Goal: Task Accomplishment & Management: Use online tool/utility

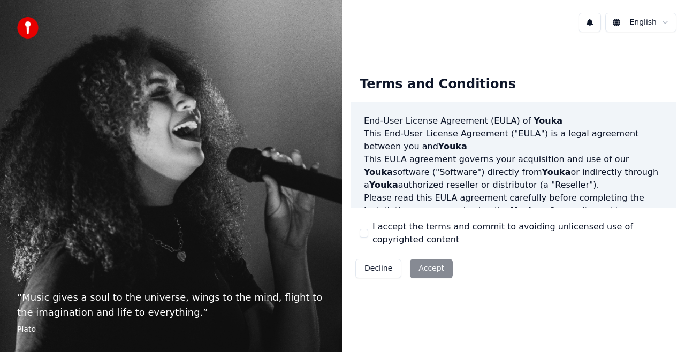
click at [366, 232] on button "I accept the terms and commit to avoiding unlicensed use of copyrighted content" at bounding box center [363, 233] width 9 height 9
click at [423, 267] on button "Accept" at bounding box center [431, 268] width 43 height 19
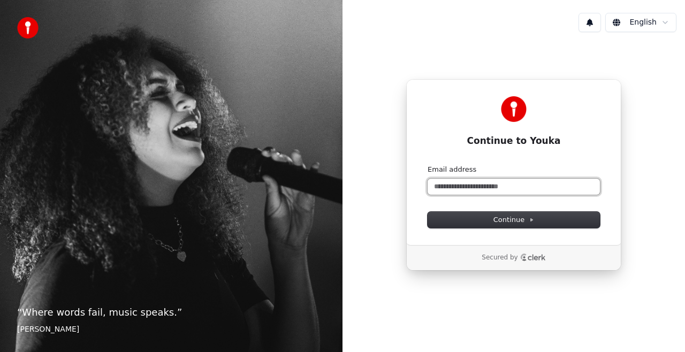
click at [490, 194] on input "Email address" at bounding box center [513, 187] width 172 height 16
click at [487, 191] on input "Email address" at bounding box center [513, 187] width 172 height 16
type input "*"
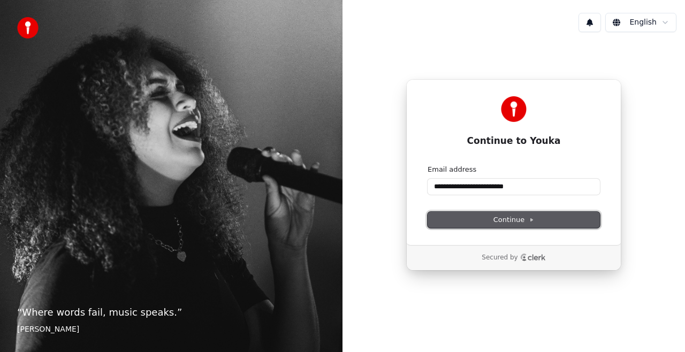
click at [506, 221] on span "Continue" at bounding box center [513, 220] width 41 height 10
type input "**********"
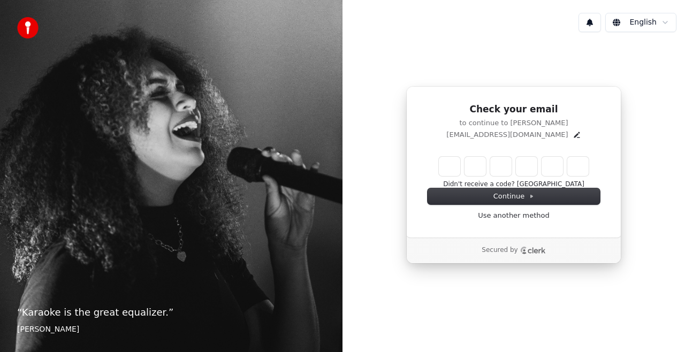
click at [440, 169] on input "Enter verification code" at bounding box center [514, 166] width 150 height 19
paste input "******"
type input "******"
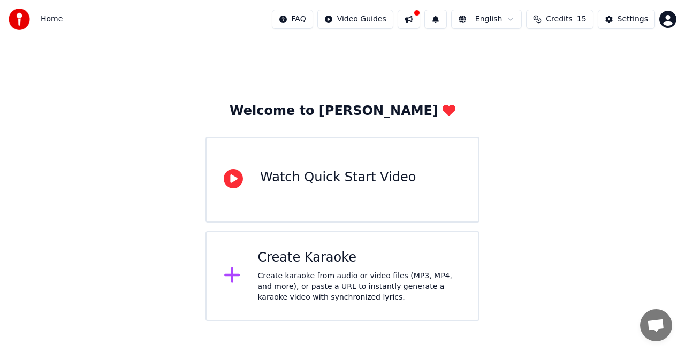
click at [337, 266] on div "Create Karaoke Create karaoke from audio or video files (MP3, MP4, and more), o…" at bounding box center [360, 275] width 204 height 53
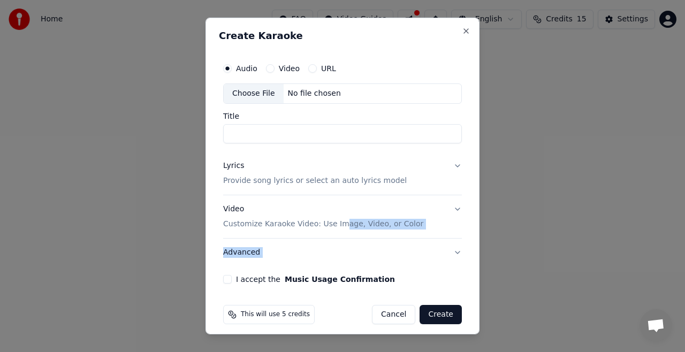
drag, startPoint x: 337, startPoint y: 266, endPoint x: 340, endPoint y: 218, distance: 48.2
click at [340, 218] on div "Audio Video URL Choose File No file chosen Title Lyrics Provide song lyrics or …" at bounding box center [342, 170] width 247 height 234
click at [337, 129] on input "Title" at bounding box center [342, 133] width 239 height 19
paste input "**********"
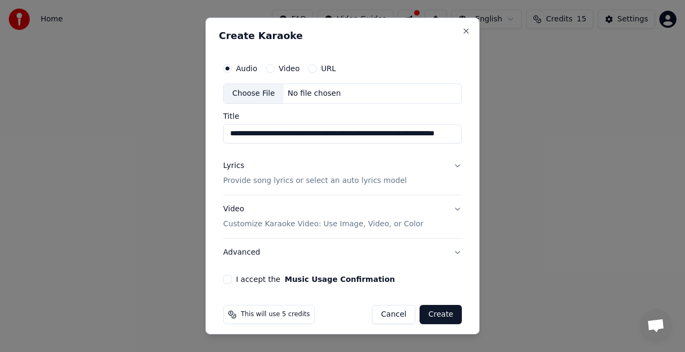
scroll to position [0, 78]
type input "**********"
click at [239, 165] on div "Lyrics" at bounding box center [233, 165] width 21 height 11
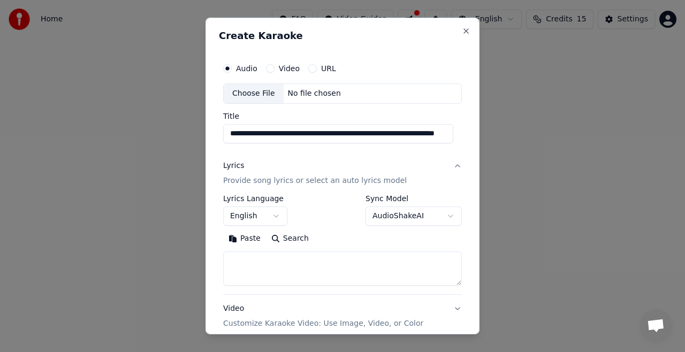
click at [273, 217] on button "English" at bounding box center [255, 215] width 64 height 19
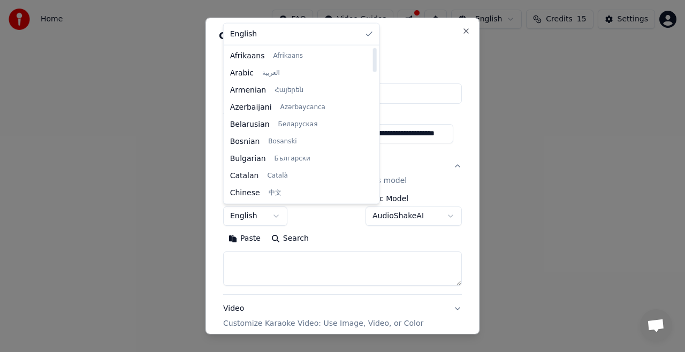
select select "**"
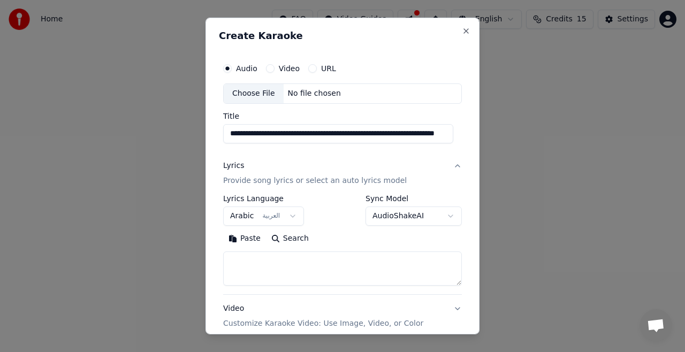
click at [370, 219] on body "**********" at bounding box center [342, 160] width 685 height 321
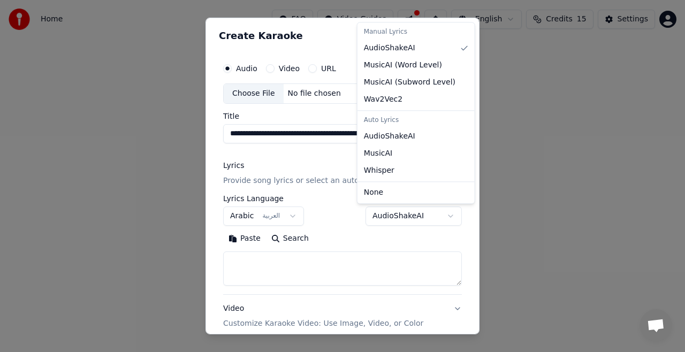
click at [370, 219] on body "**********" at bounding box center [342, 160] width 685 height 321
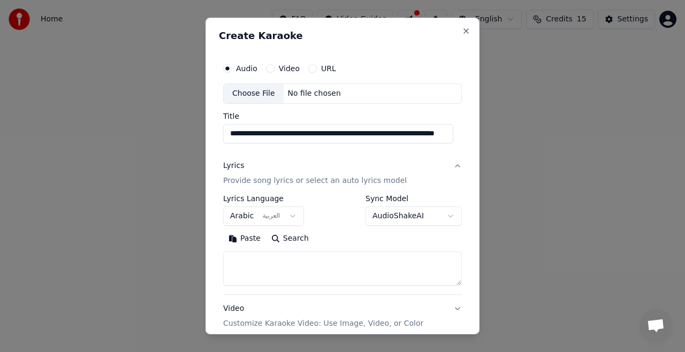
click at [361, 271] on textarea at bounding box center [342, 268] width 239 height 34
paste textarea "**********"
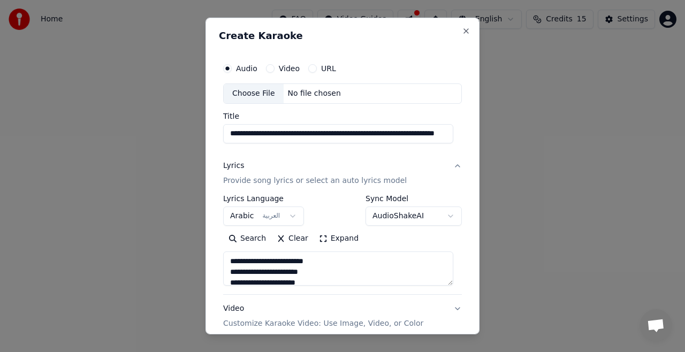
type textarea "**********"
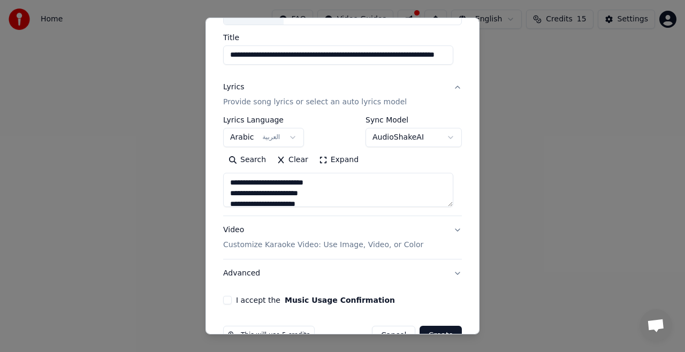
scroll to position [105, 0]
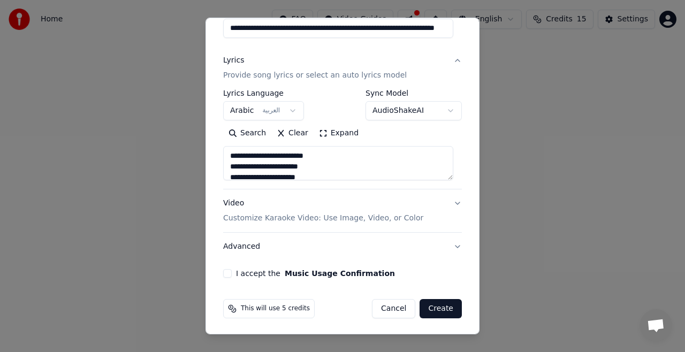
click at [407, 215] on button "Video Customize Karaoke Video: Use Image, Video, or Color" at bounding box center [342, 210] width 239 height 43
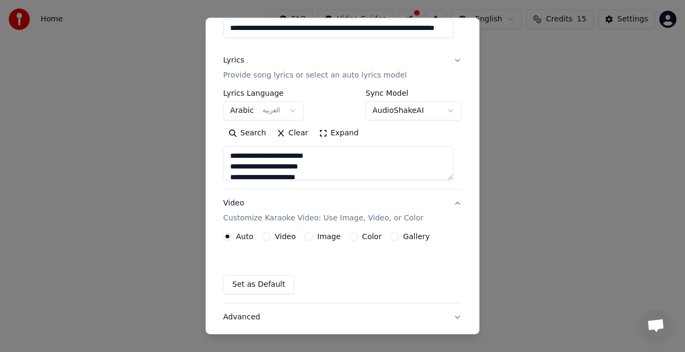
scroll to position [77, 0]
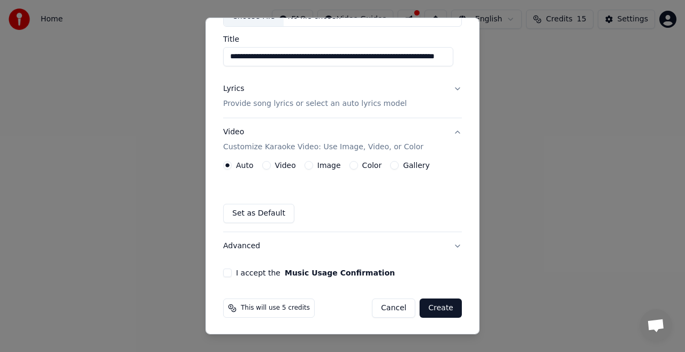
click at [300, 161] on div "Auto Video Image Color Gallery" at bounding box center [326, 165] width 206 height 9
click at [304, 162] on div "Image" at bounding box center [322, 165] width 36 height 9
click at [305, 165] on button "Image" at bounding box center [308, 165] width 9 height 9
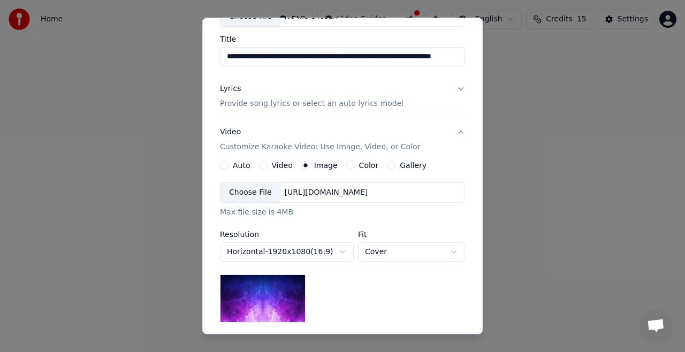
click at [259, 191] on div "Choose File" at bounding box center [250, 192] width 60 height 19
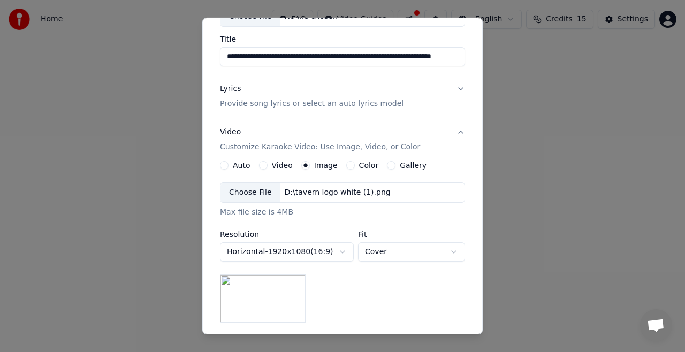
click at [378, 248] on button "Cover" at bounding box center [411, 251] width 107 height 19
click at [378, 248] on div at bounding box center [342, 176] width 685 height 352
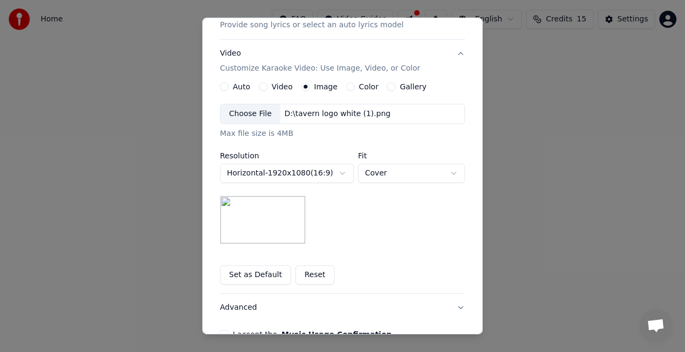
scroll to position [216, 0]
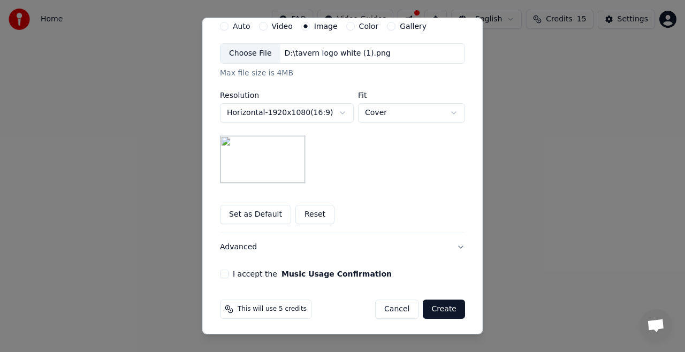
click at [225, 274] on div "I accept the Music Usage Confirmation" at bounding box center [342, 274] width 245 height 9
click at [220, 271] on button "I accept the Music Usage Confirmation" at bounding box center [224, 274] width 9 height 9
click at [451, 307] on button "Create" at bounding box center [444, 309] width 42 height 19
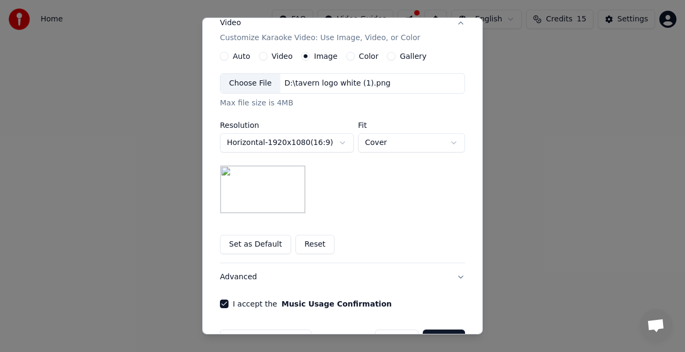
scroll to position [0, 0]
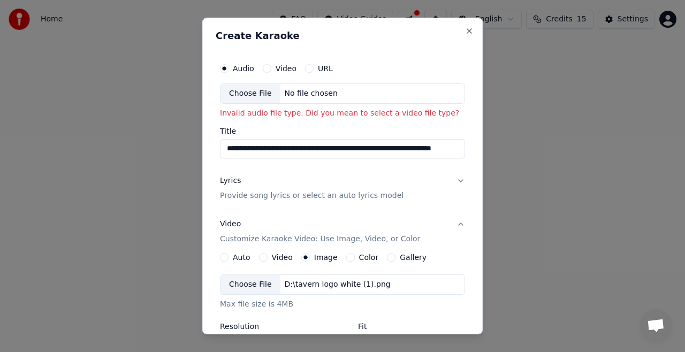
click at [275, 68] on label "Video" at bounding box center [285, 68] width 21 height 7
click at [270, 68] on button "Video" at bounding box center [267, 68] width 9 height 9
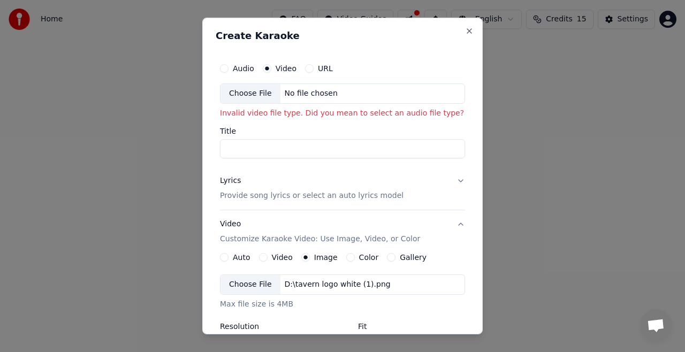
click at [293, 96] on div "No file chosen" at bounding box center [311, 93] width 62 height 11
click at [350, 101] on div "Choose File No file chosen" at bounding box center [342, 93] width 245 height 20
click at [234, 66] on label "Audio" at bounding box center [243, 68] width 21 height 7
click at [228, 66] on button "Audio" at bounding box center [224, 68] width 9 height 9
click at [255, 92] on div "Choose File" at bounding box center [250, 93] width 60 height 19
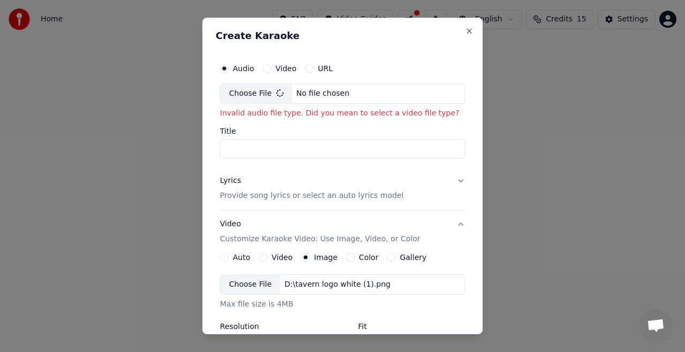
type input "**********"
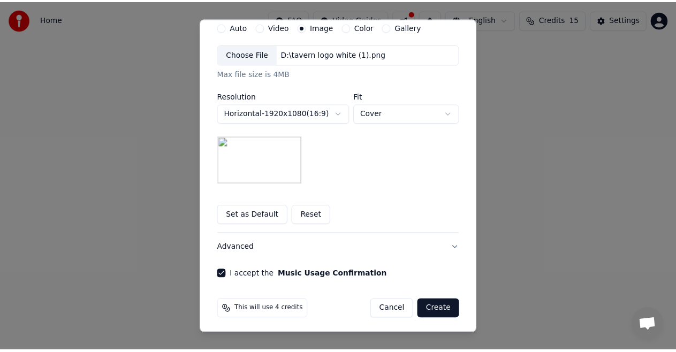
scroll to position [216, 0]
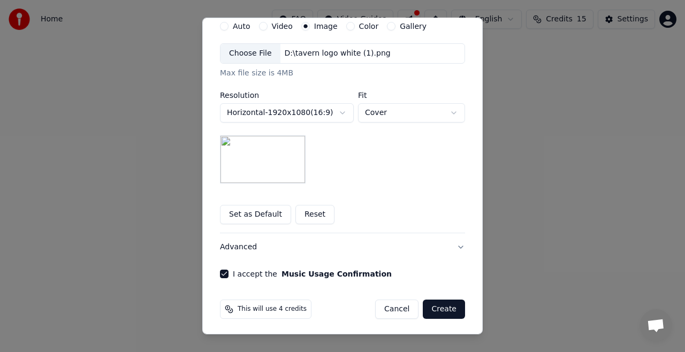
click at [445, 305] on button "Create" at bounding box center [444, 309] width 42 height 19
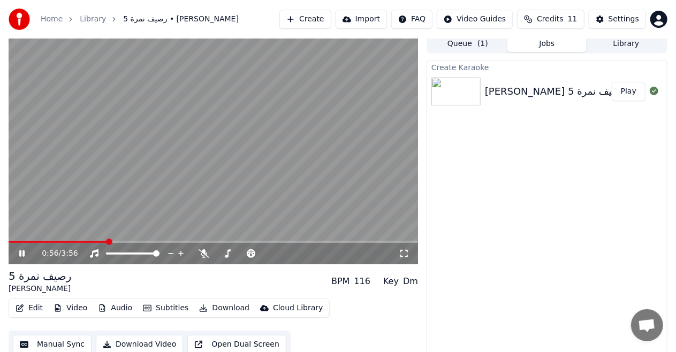
scroll to position [11, 0]
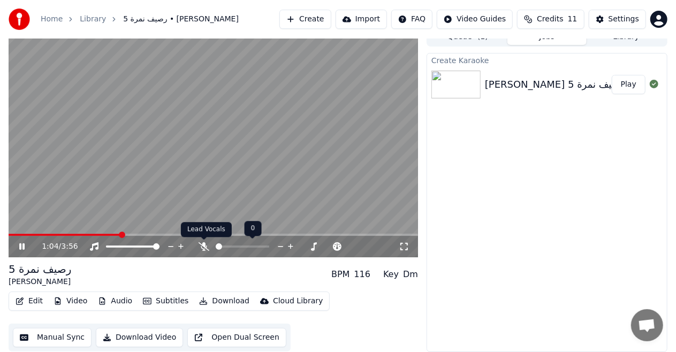
click at [203, 247] on icon at bounding box center [203, 246] width 11 height 9
click at [264, 249] on span at bounding box center [266, 246] width 6 height 6
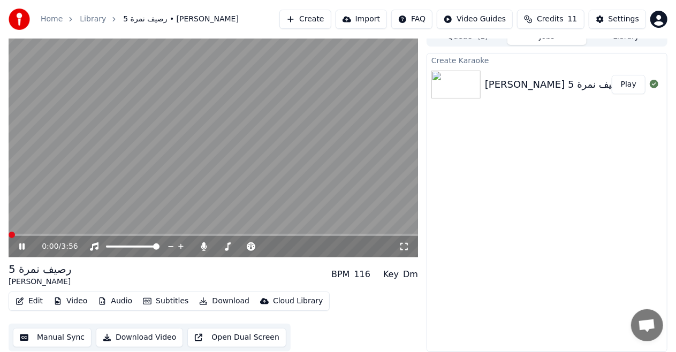
click at [9, 232] on span at bounding box center [12, 235] width 6 height 6
click at [203, 249] on icon at bounding box center [204, 246] width 6 height 9
click at [199, 247] on icon at bounding box center [203, 246] width 11 height 9
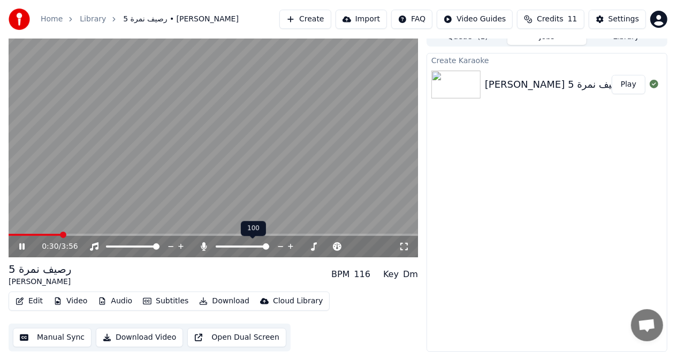
click at [200, 247] on icon at bounding box center [203, 246] width 11 height 9
click at [206, 248] on icon at bounding box center [203, 246] width 11 height 9
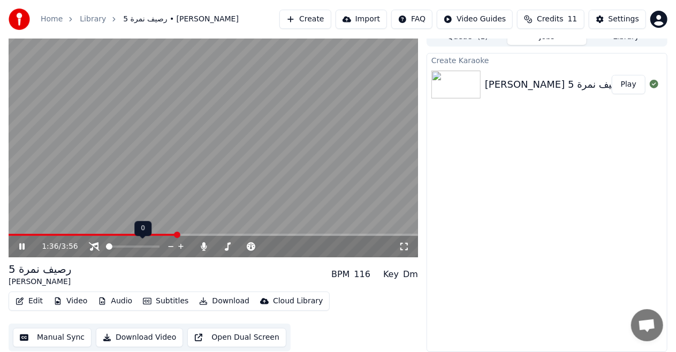
click at [106, 243] on span at bounding box center [109, 246] width 6 height 6
click at [159, 250] on span at bounding box center [156, 246] width 6 height 6
click at [22, 248] on icon at bounding box center [21, 246] width 5 height 6
click at [668, 111] on div "1:56 / 3:56 رصيف نمرة 5 [PERSON_NAME] BPM 116 Key Dm Edit Video Audio Subtitles…" at bounding box center [338, 189] width 676 height 325
click at [201, 303] on button "Download" at bounding box center [224, 301] width 59 height 15
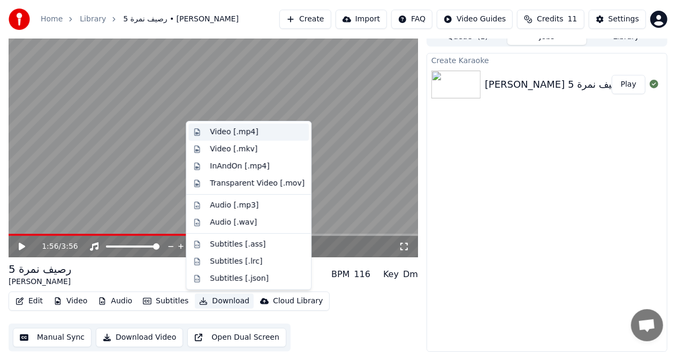
click at [247, 131] on div "Video [.mp4]" at bounding box center [234, 132] width 48 height 11
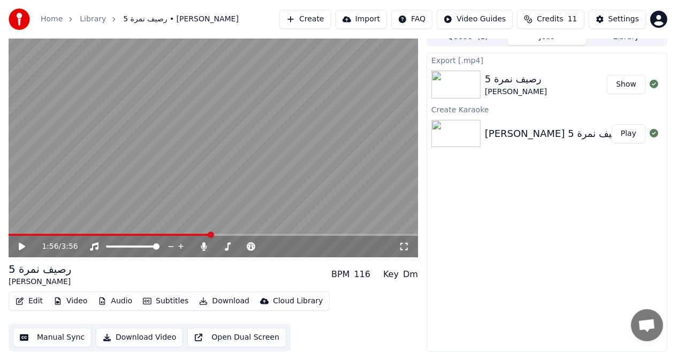
click at [285, 170] on video at bounding box center [213, 142] width 409 height 230
click at [375, 110] on video at bounding box center [213, 142] width 409 height 230
click at [628, 83] on button "Show" at bounding box center [626, 84] width 39 height 19
click at [303, 191] on video at bounding box center [213, 142] width 409 height 230
click at [296, 190] on video at bounding box center [213, 142] width 409 height 230
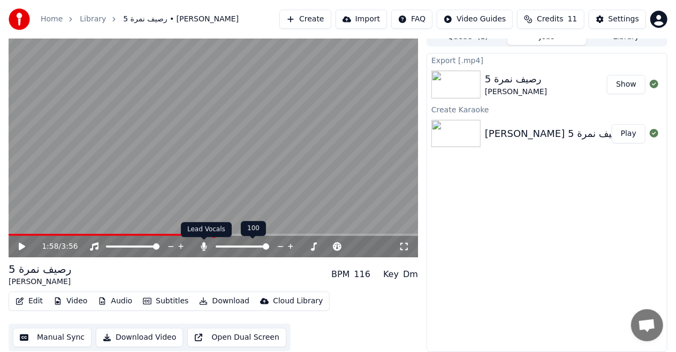
click at [203, 247] on icon at bounding box center [204, 246] width 6 height 9
click at [228, 299] on button "Download" at bounding box center [224, 301] width 59 height 15
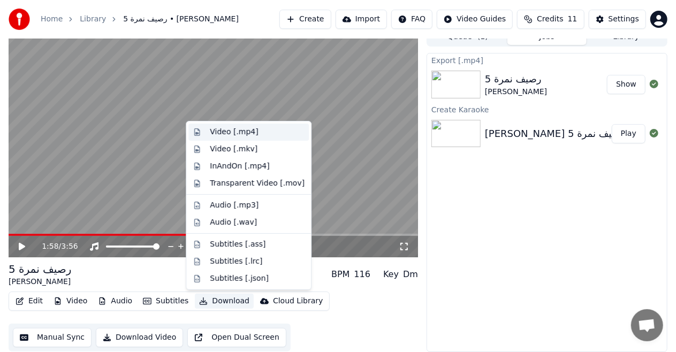
click at [259, 140] on div "Video [.mp4]" at bounding box center [248, 132] width 120 height 17
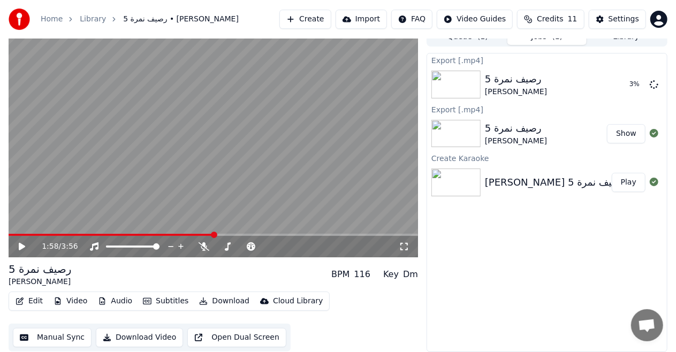
click at [549, 21] on span "Credits" at bounding box center [549, 19] width 26 height 11
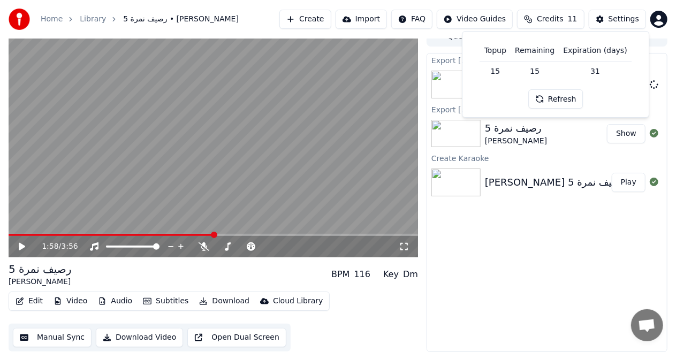
click at [546, 48] on th "Remaining" at bounding box center [534, 50] width 48 height 21
click at [504, 51] on th "Topup" at bounding box center [495, 50] width 30 height 21
click at [573, 50] on th "Expiration (days)" at bounding box center [594, 50] width 72 height 21
click at [556, 99] on button "Refresh" at bounding box center [555, 98] width 55 height 19
click at [658, 21] on html "Home Library رصيف نمرة 5 • [PERSON_NAME] Create Import FAQ Video Guides Credits…" at bounding box center [338, 165] width 676 height 352
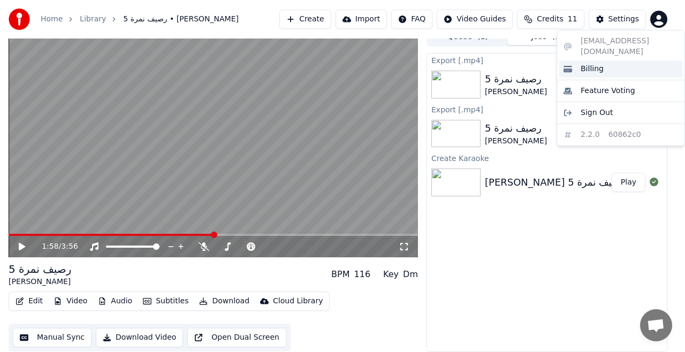
click at [600, 64] on span "Billing" at bounding box center [591, 69] width 23 height 11
